Goal: Check status

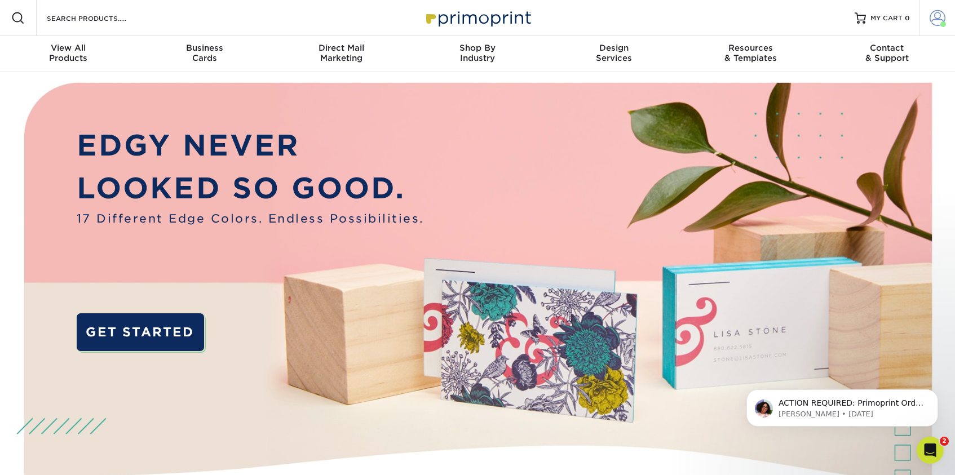
click at [937, 19] on span at bounding box center [938, 18] width 16 height 16
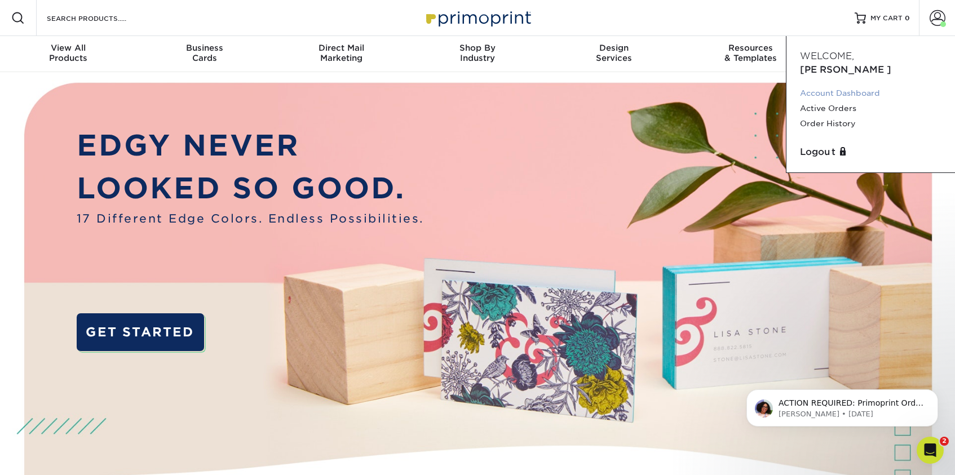
click at [845, 86] on link "Account Dashboard" at bounding box center [871, 93] width 142 height 15
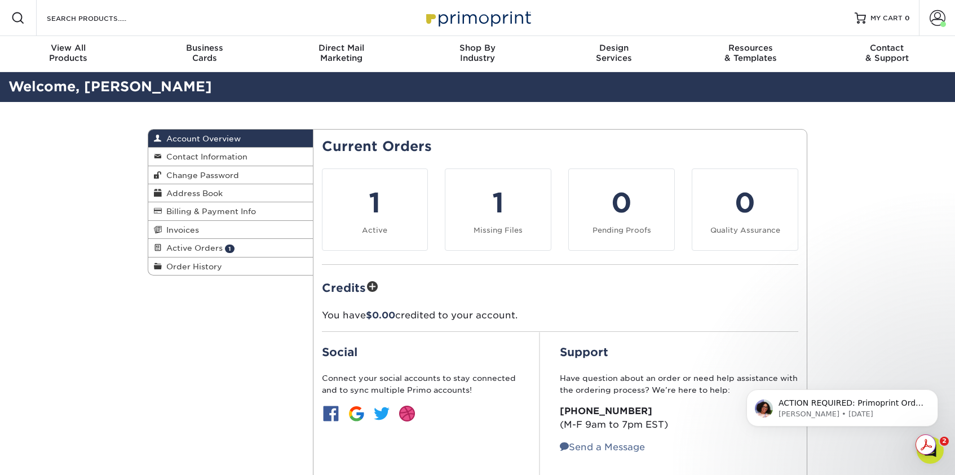
drag, startPoint x: 138, startPoint y: 87, endPoint x: 15, endPoint y: 92, distance: 123.0
click at [15, 92] on h2 "Welcome, Megan" at bounding box center [477, 87] width 955 height 21
click at [55, 172] on div "Account Overview Account Overview Contact Information Change Password Address B…" at bounding box center [477, 314] width 955 height 425
click at [129, 362] on div "Account Overview Account Overview Contact Information Change Password Address B…" at bounding box center [477, 314] width 955 height 425
click at [251, 329] on div "Account Overview Account Overview Contact Information Change Password Address B…" at bounding box center [477, 314] width 677 height 425
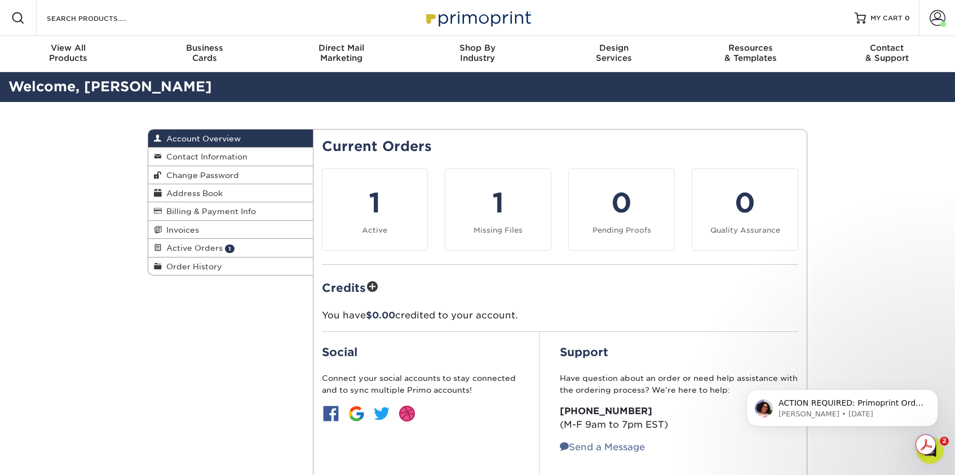
click at [151, 387] on div "Account Overview Account Overview Contact Information Change Password Address B…" at bounding box center [477, 314] width 677 height 425
click at [190, 251] on span "Active Orders" at bounding box center [192, 248] width 61 height 9
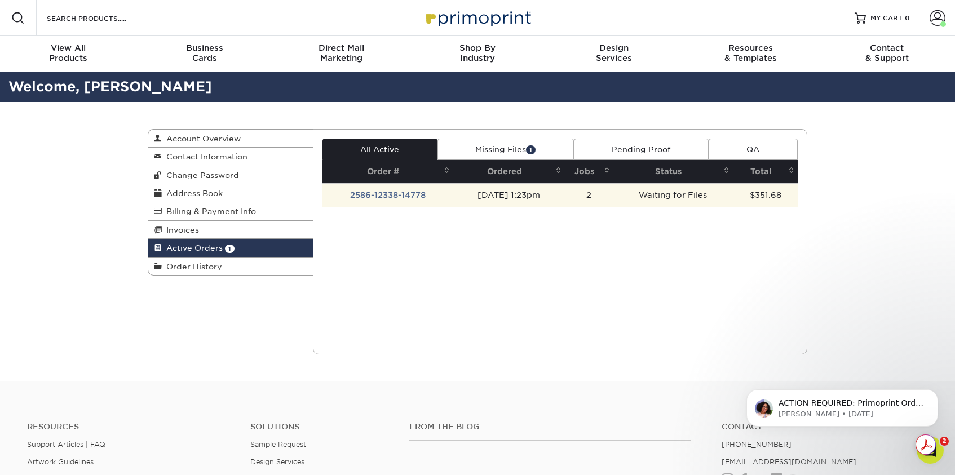
click at [385, 196] on td "2586-12338-14778" at bounding box center [388, 195] width 131 height 24
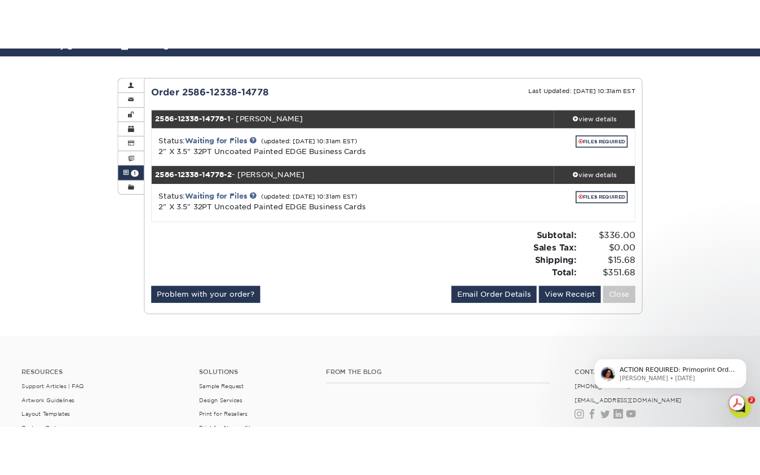
scroll to position [118, 0]
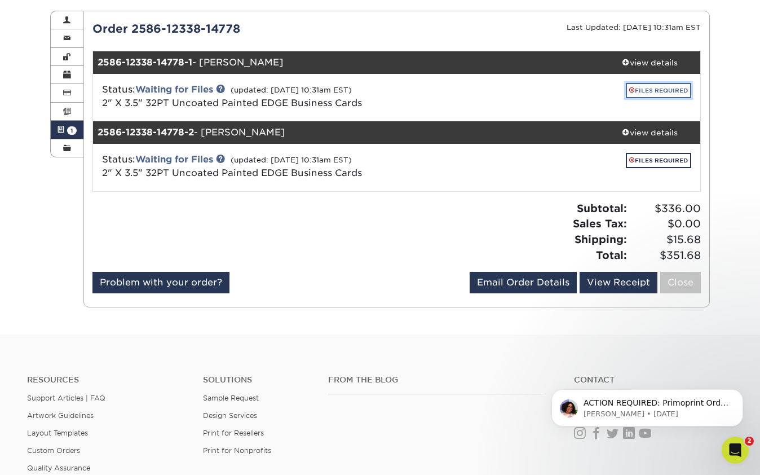
click at [643, 92] on link "FILES REQUIRED" at bounding box center [658, 90] width 65 height 15
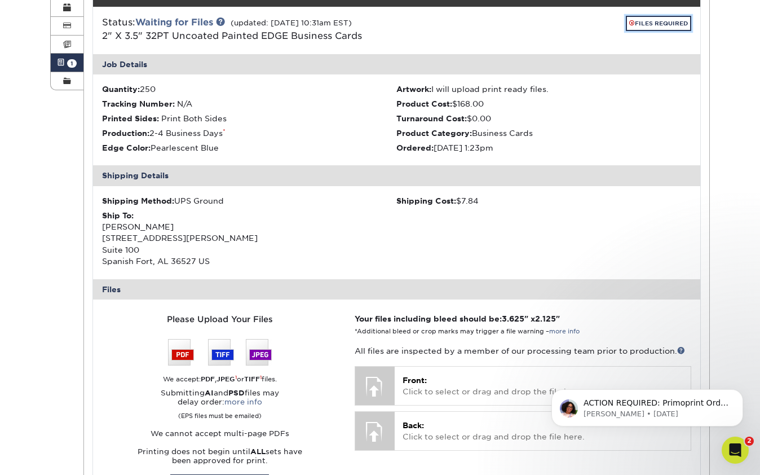
scroll to position [208, 0]
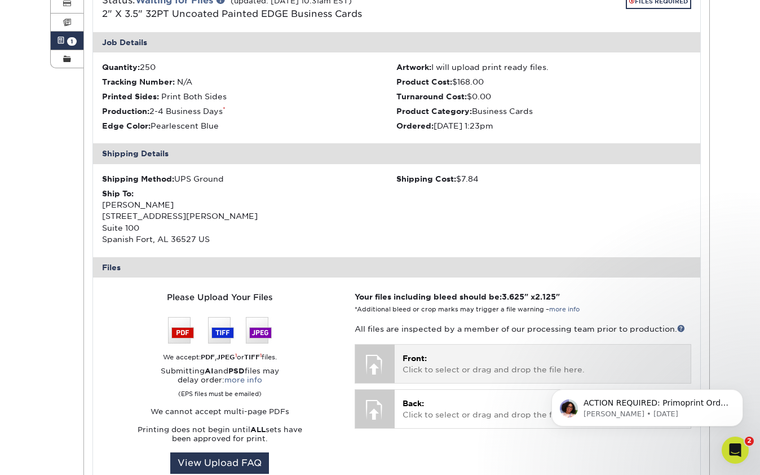
click at [429, 372] on p "Front: Click to select or drag and drop the file here." at bounding box center [543, 363] width 280 height 23
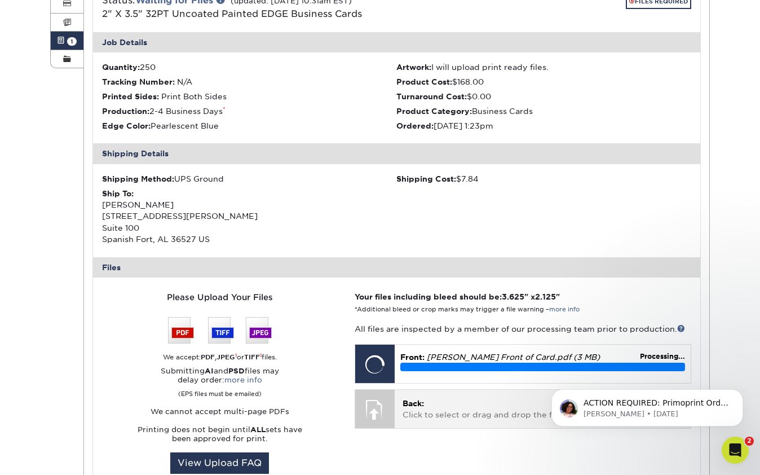
click at [430, 416] on p "Back: Click to select or drag and drop the file here." at bounding box center [543, 409] width 280 height 23
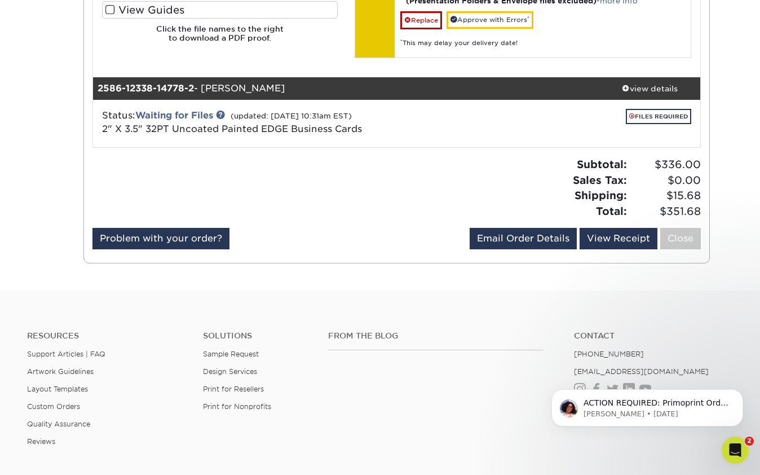
scroll to position [717, 0]
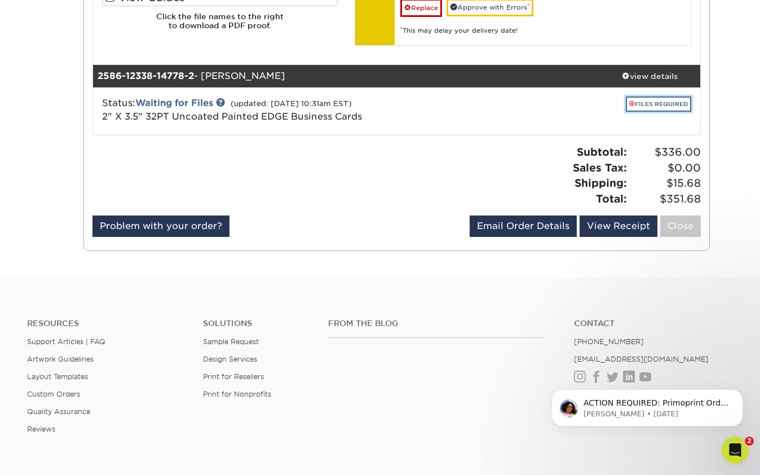
click at [642, 103] on link "FILES REQUIRED" at bounding box center [658, 103] width 65 height 15
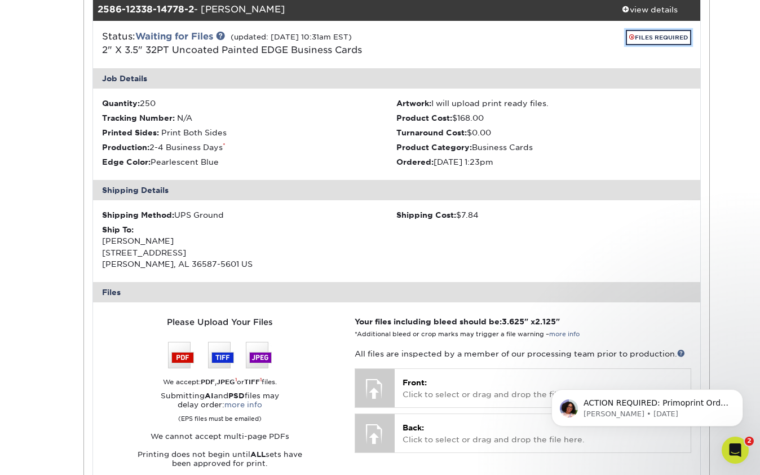
scroll to position [846, 0]
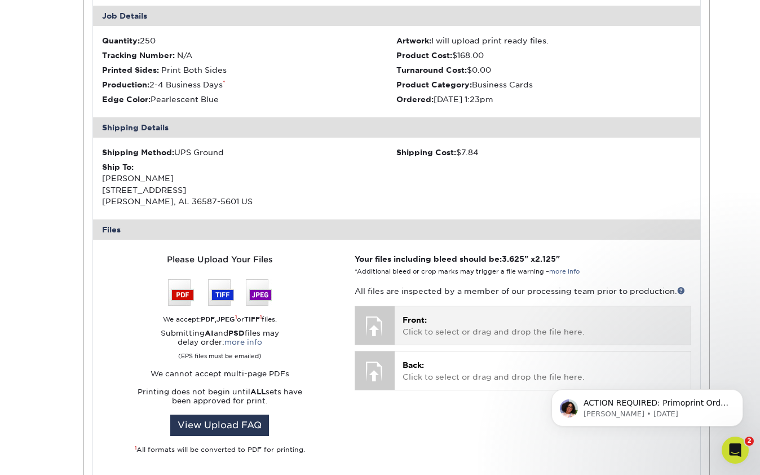
click at [417, 323] on span "Front:" at bounding box center [415, 319] width 24 height 9
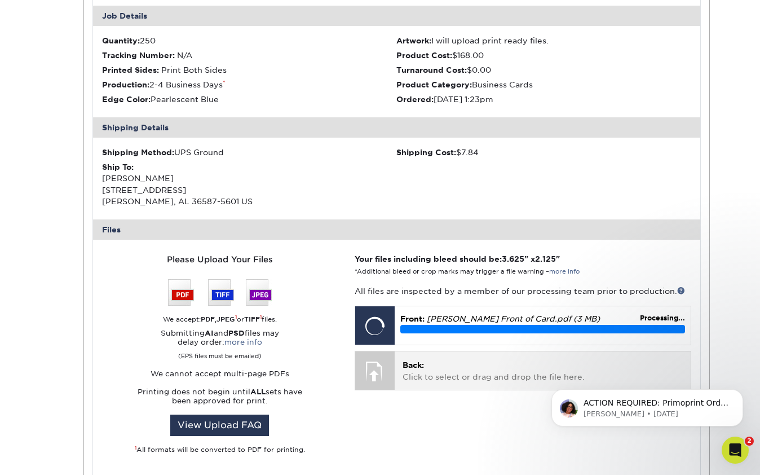
click at [456, 365] on p "Back: Click to select or drag and drop the file here." at bounding box center [543, 370] width 280 height 23
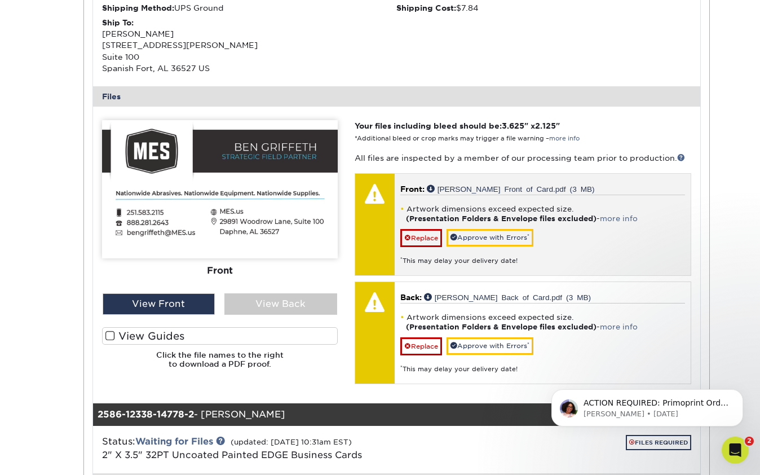
scroll to position [389, 0]
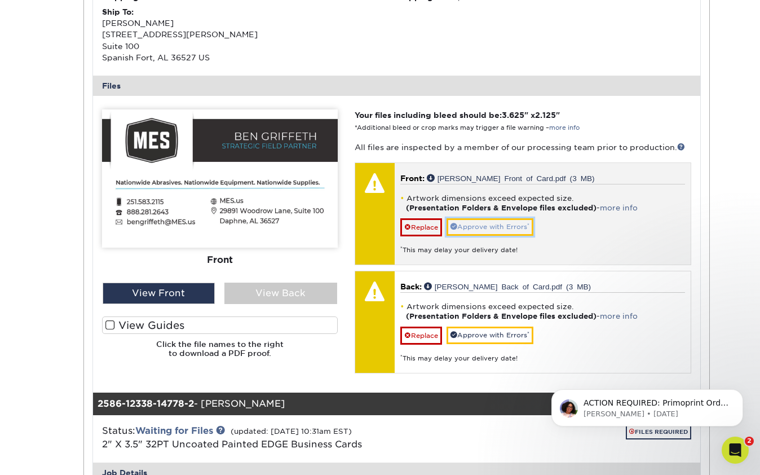
click at [485, 232] on link "Approve with Errors *" at bounding box center [490, 226] width 87 height 17
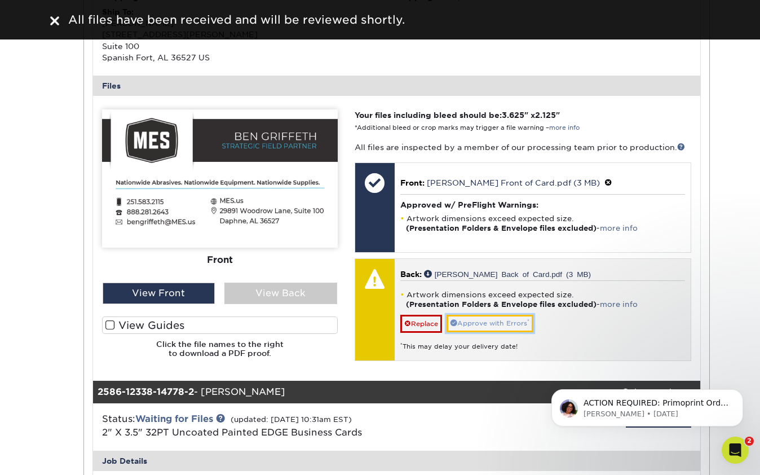
click at [476, 325] on link "Approve with Errors *" at bounding box center [490, 323] width 87 height 17
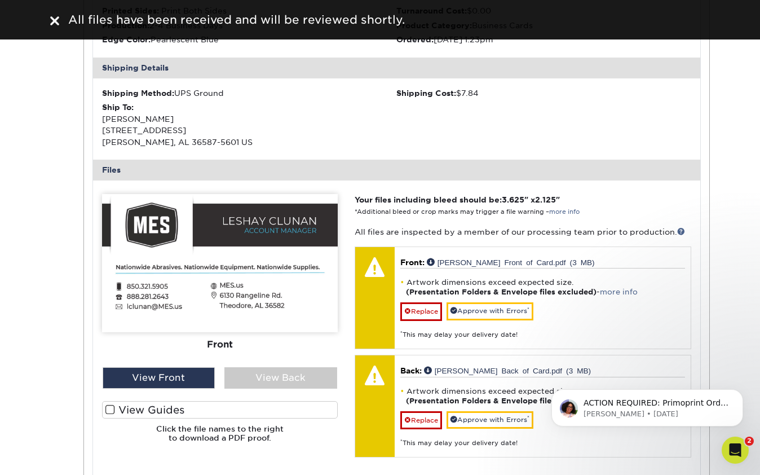
scroll to position [976, 0]
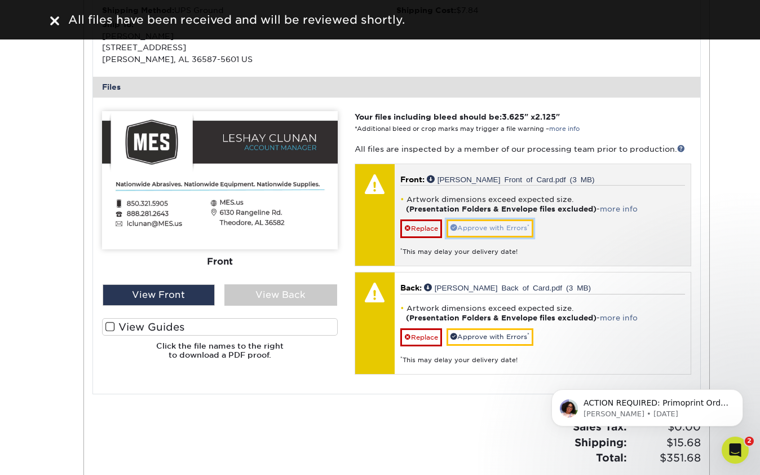
click at [476, 233] on link "Approve with Errors *" at bounding box center [490, 227] width 87 height 17
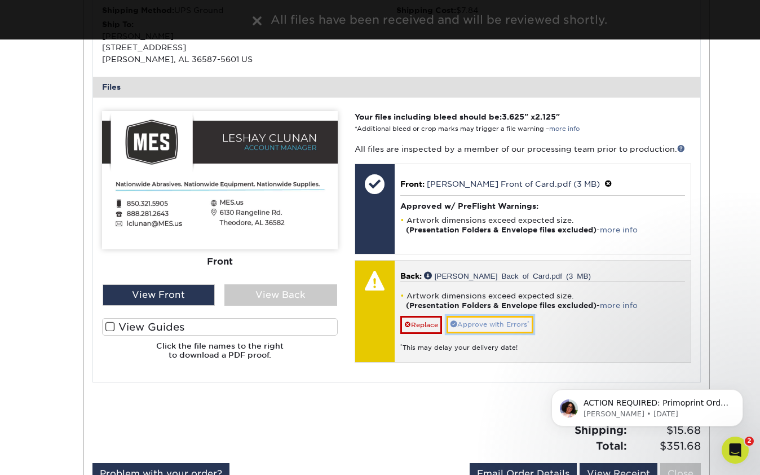
click at [480, 323] on link "Approve with Errors *" at bounding box center [490, 324] width 87 height 17
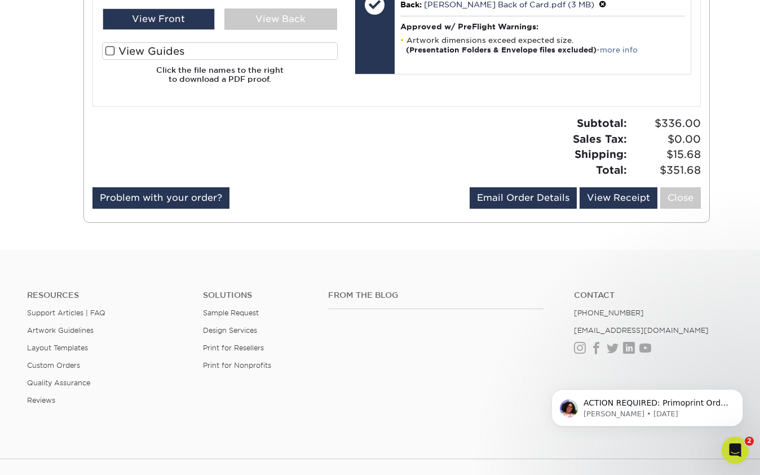
scroll to position [1255, 0]
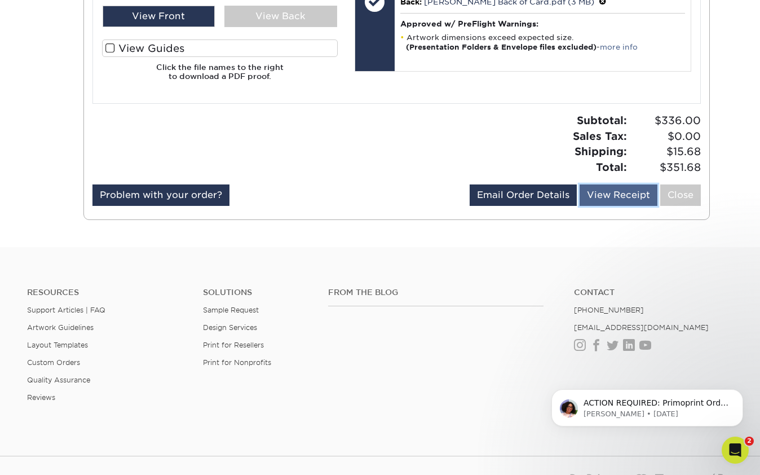
click at [605, 199] on link "View Receipt" at bounding box center [619, 194] width 78 height 21
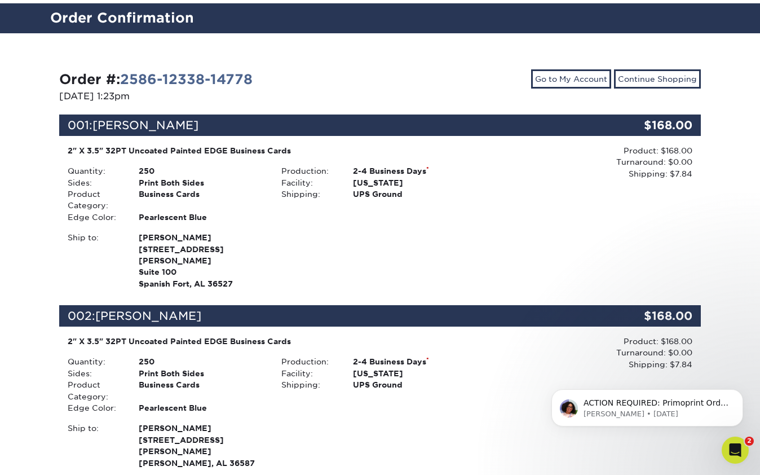
scroll to position [351, 0]
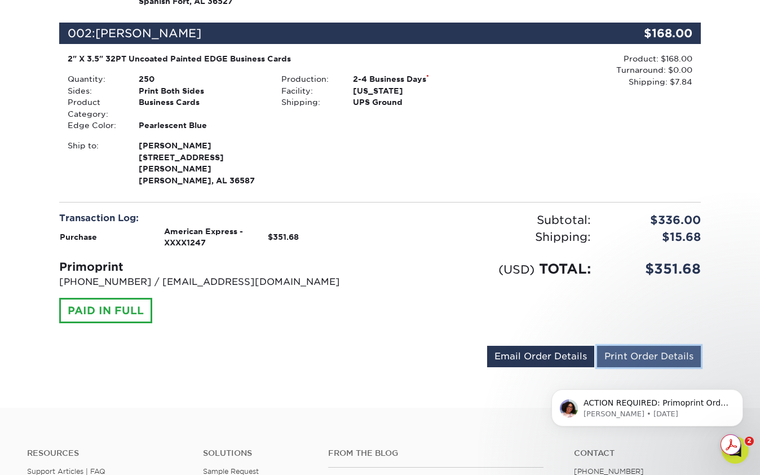
click at [628, 346] on link "Print Order Details" at bounding box center [649, 356] width 104 height 21
